Goal: Task Accomplishment & Management: Manage account settings

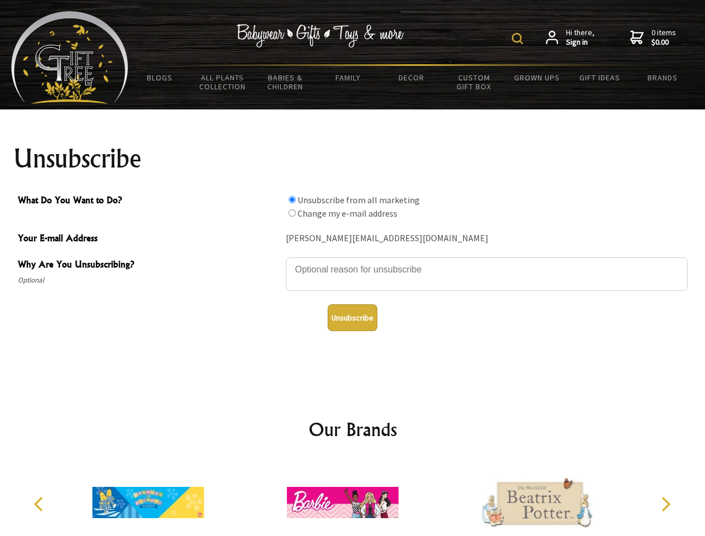
click at [519, 39] on img at bounding box center [517, 38] width 11 height 11
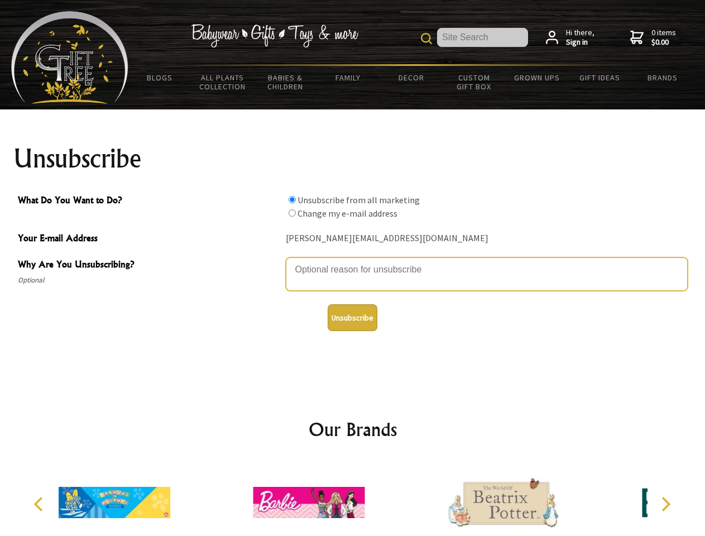
click at [353, 261] on textarea "Why Are You Unsubscribing?" at bounding box center [487, 275] width 402 height 34
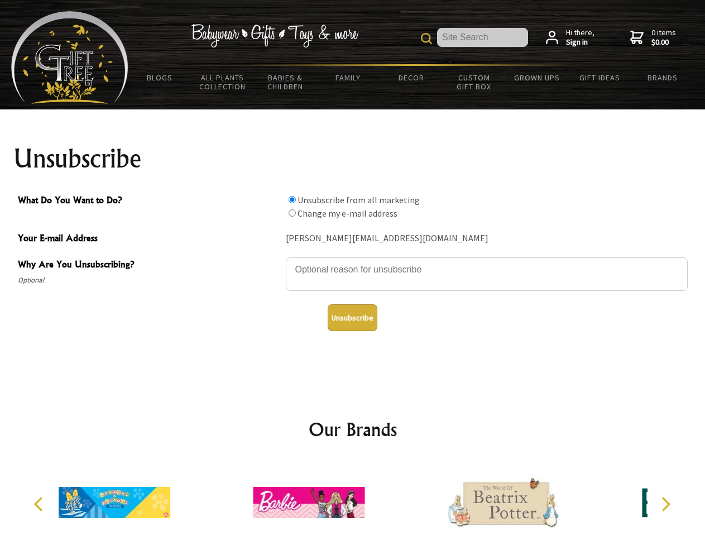
click at [292, 199] on input "What Do You Want to Do?" at bounding box center [292, 199] width 7 height 7
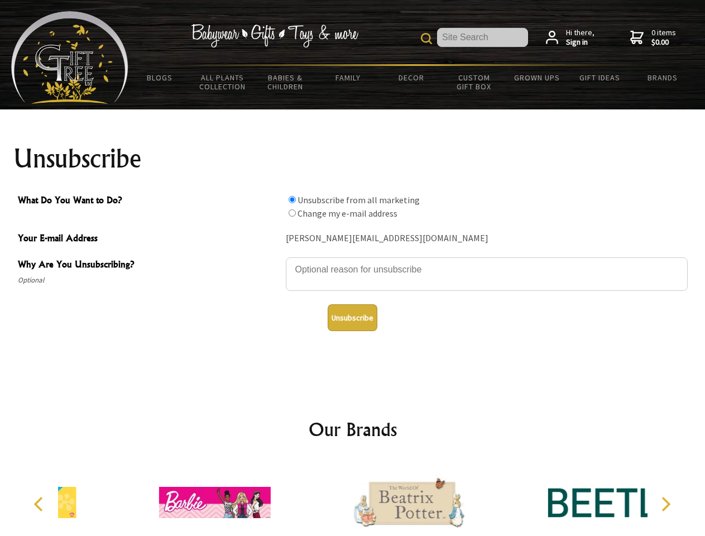
click at [292, 213] on input "What Do You Want to Do?" at bounding box center [292, 212] width 7 height 7
radio input "true"
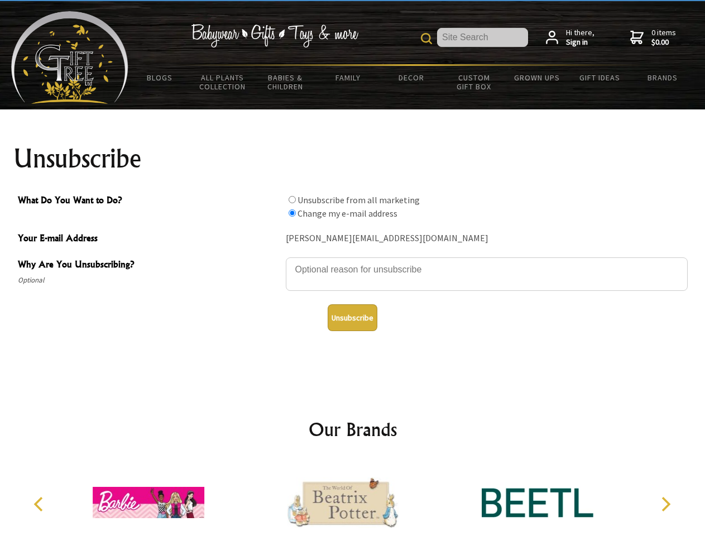
click at [352, 318] on button "Unsubscribe" at bounding box center [353, 317] width 50 height 27
click at [40, 504] on icon "Previous" at bounding box center [39, 504] width 15 height 15
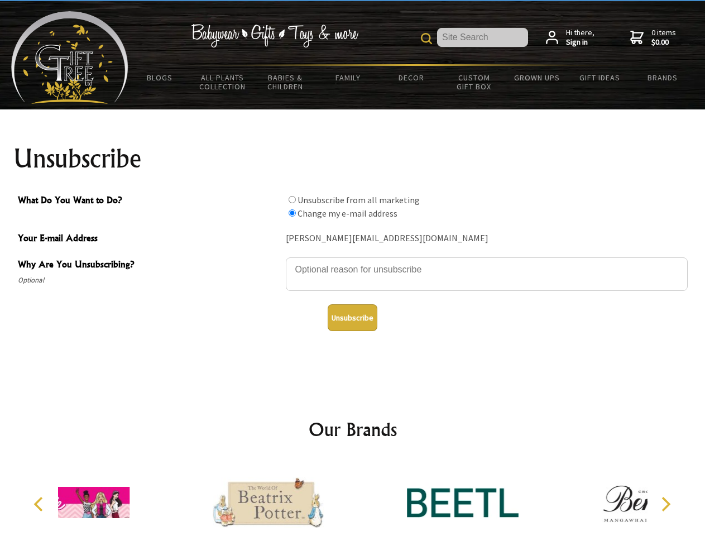
click at [666, 504] on icon "Next" at bounding box center [665, 504] width 15 height 15
